Goal: Find specific page/section: Find specific page/section

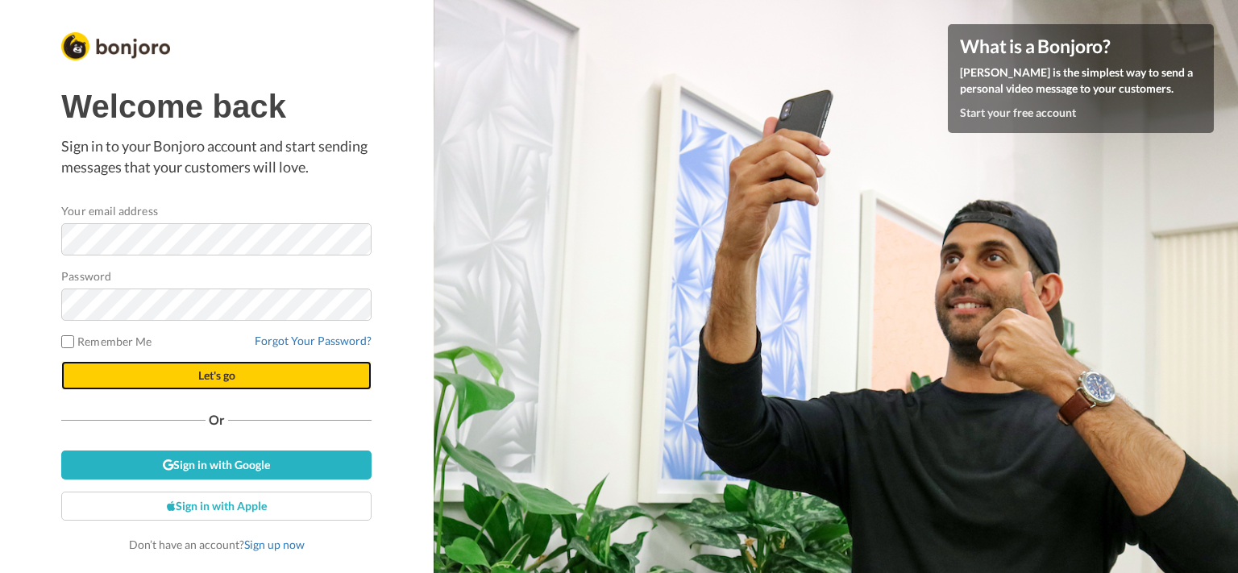
click at [243, 370] on button "Let's go" at bounding box center [216, 375] width 310 height 29
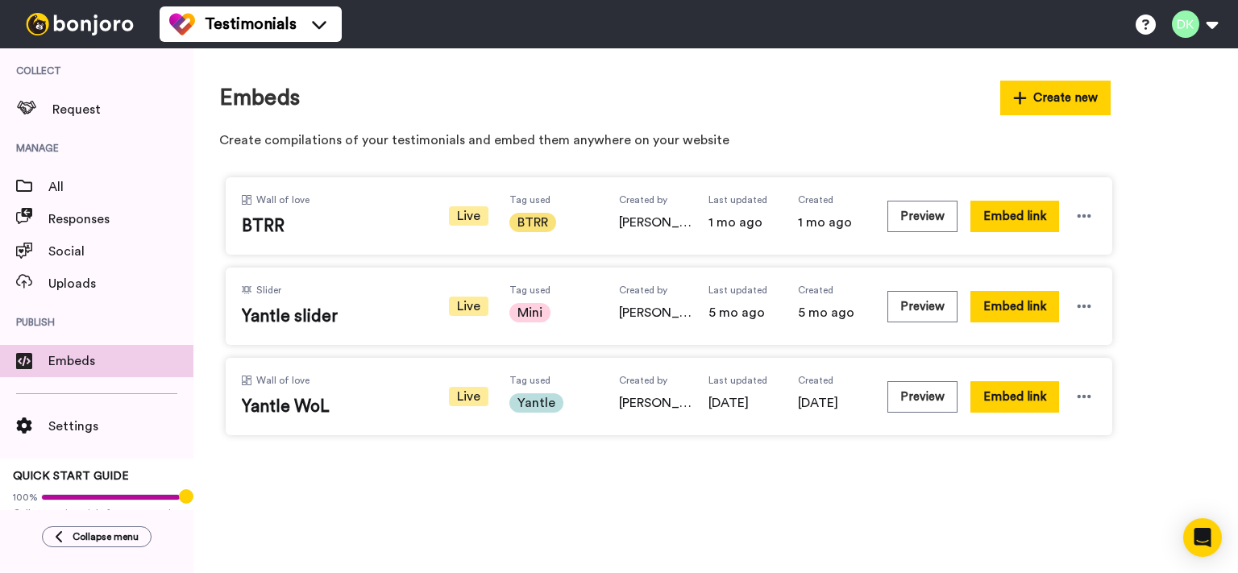
click at [444, 102] on div "Embeds Create new" at bounding box center [665, 98] width 892 height 35
click at [102, 177] on span "All" at bounding box center [120, 186] width 145 height 19
